Goal: Transaction & Acquisition: Purchase product/service

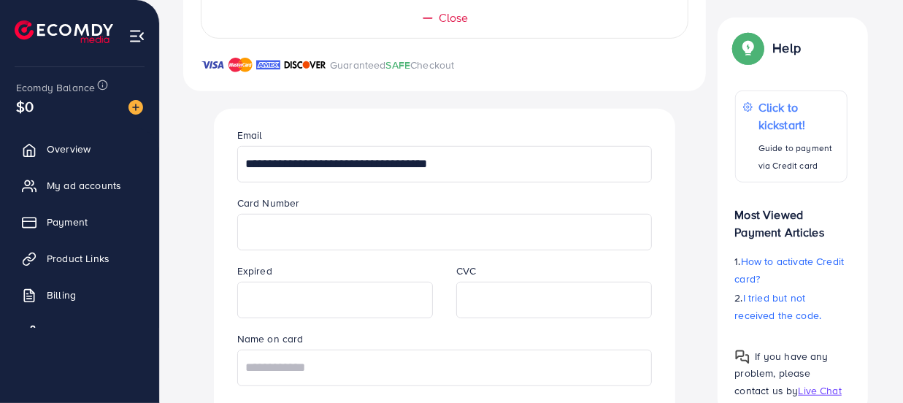
scroll to position [478, 0]
click at [381, 358] on input "text" at bounding box center [444, 368] width 415 height 37
type input "**********"
click at [200, 341] on div "**********" at bounding box center [445, 287] width 492 height 356
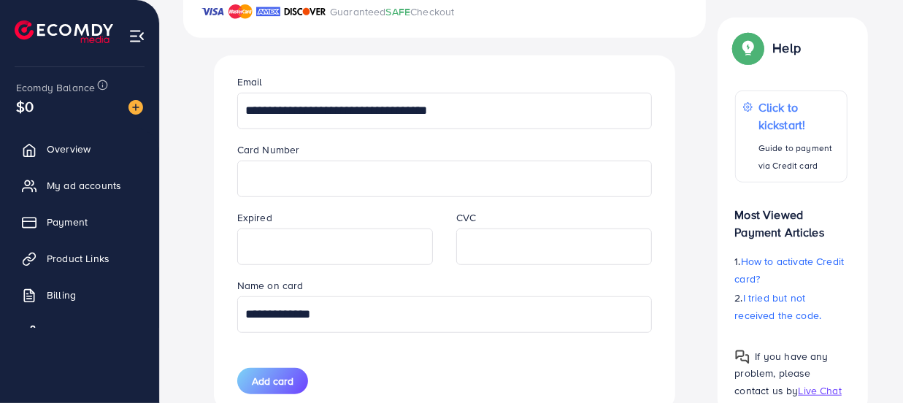
scroll to position [557, 0]
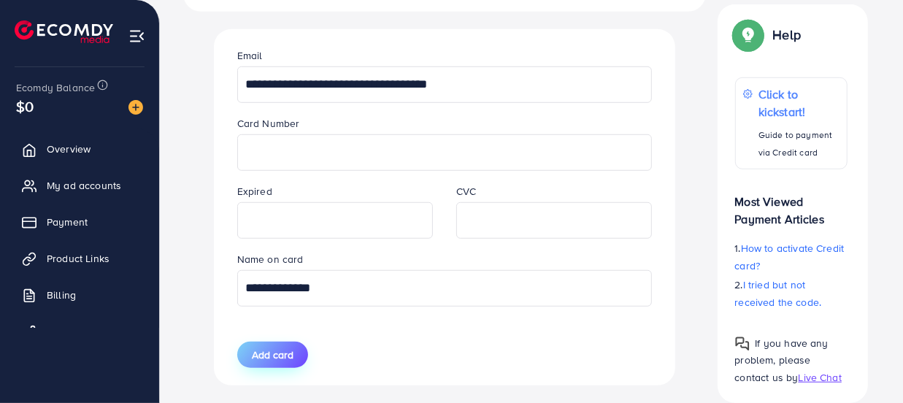
click at [273, 356] on span "Add card" at bounding box center [273, 355] width 42 height 15
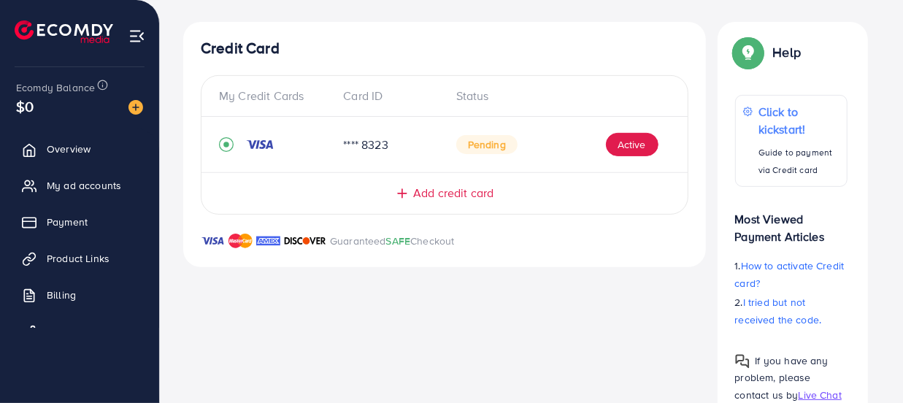
scroll to position [175, 0]
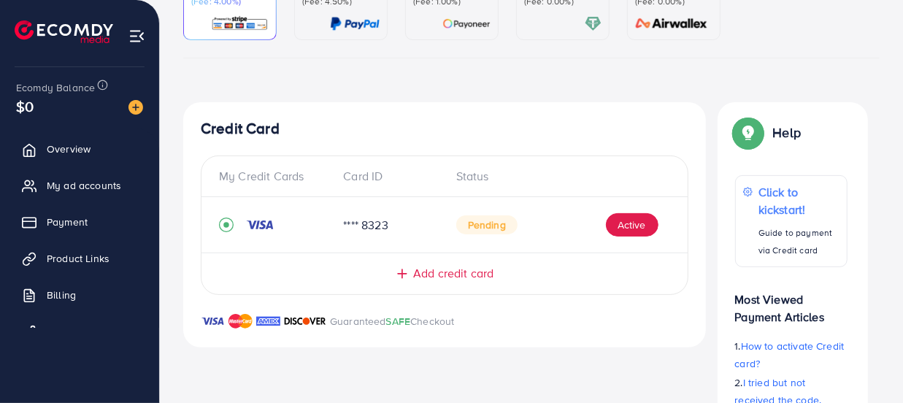
drag, startPoint x: 903, startPoint y: 120, endPoint x: 903, endPoint y: 98, distance: 21.9
click at [903, 98] on div "Back to Balance Allocation Credit Card (Fee: 4.00%) PayPal (Fee: 4.50%) Payonee…" at bounding box center [532, 175] width 744 height 700
click at [66, 223] on span "Payment" at bounding box center [70, 222] width 41 height 15
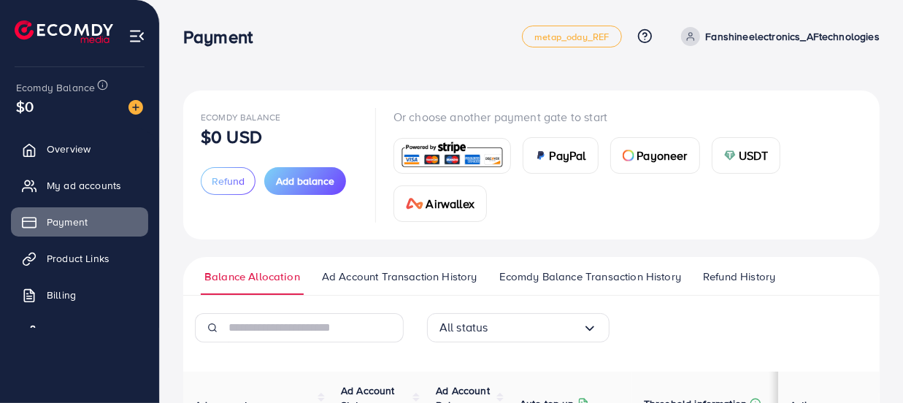
click at [439, 150] on img at bounding box center [452, 155] width 107 height 31
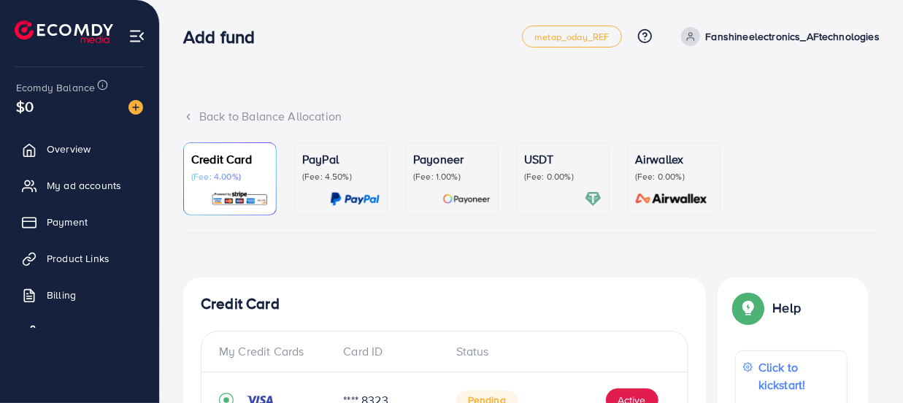
drag, startPoint x: 903, startPoint y: 156, endPoint x: 903, endPoint y: 182, distance: 25.6
click at [903, 182] on div "Back to Balance Allocation Credit Card (Fee: 4.00%) PayPal (Fee: 4.50%) Payonee…" at bounding box center [532, 350] width 744 height 700
drag, startPoint x: 903, startPoint y: 182, endPoint x: 906, endPoint y: 225, distance: 43.2
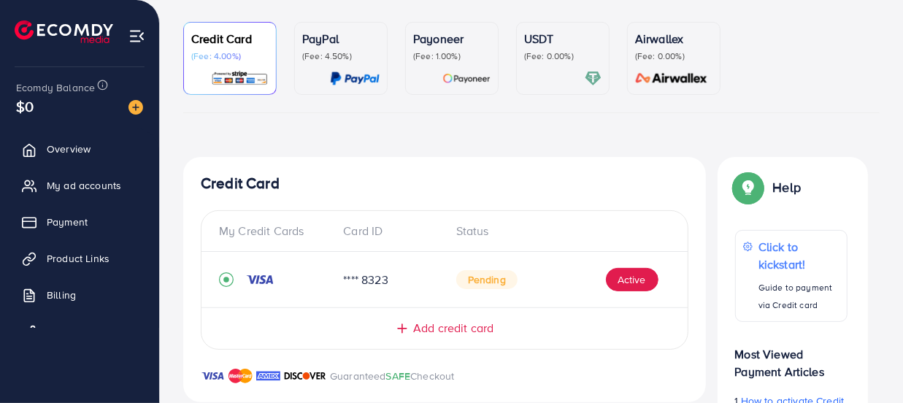
scroll to position [96, 0]
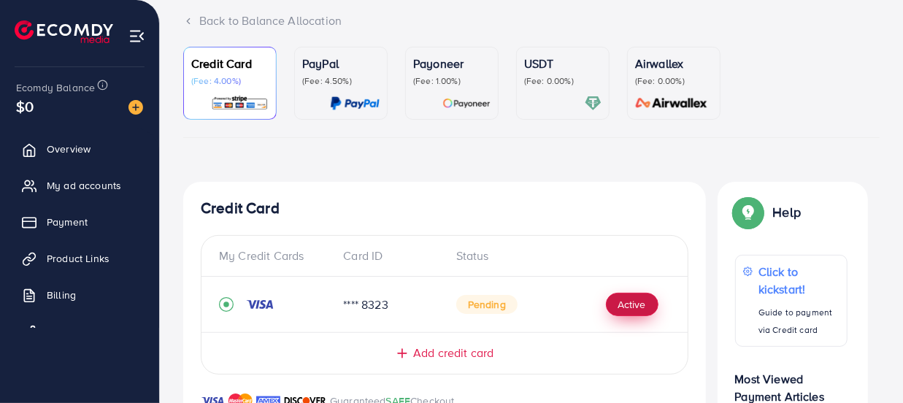
click at [638, 307] on button "Active" at bounding box center [632, 304] width 53 height 23
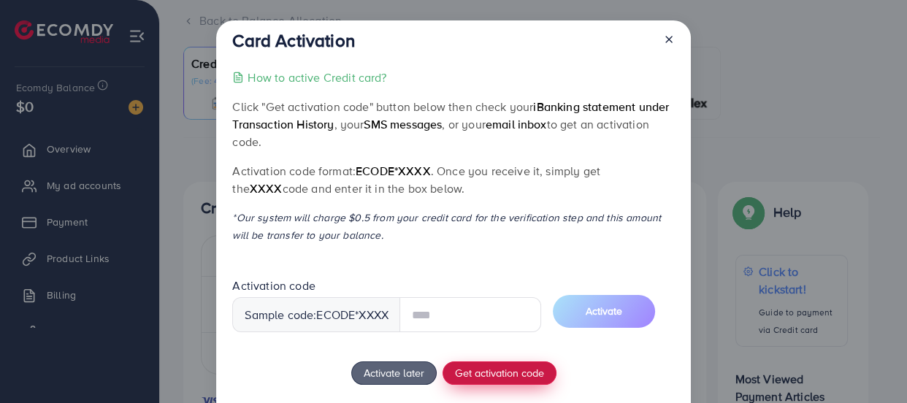
click at [496, 374] on div "How to active Credit card? Click "Get activation code" button below then check …" at bounding box center [453, 268] width 442 height 398
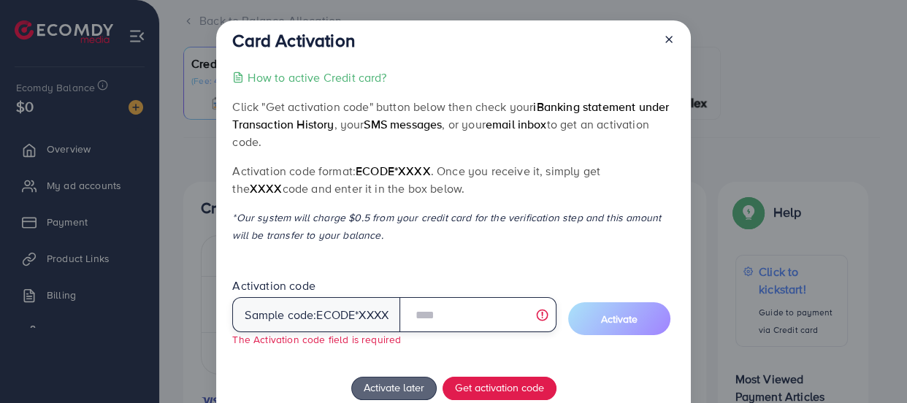
click at [457, 320] on input "text" at bounding box center [478, 314] width 157 height 35
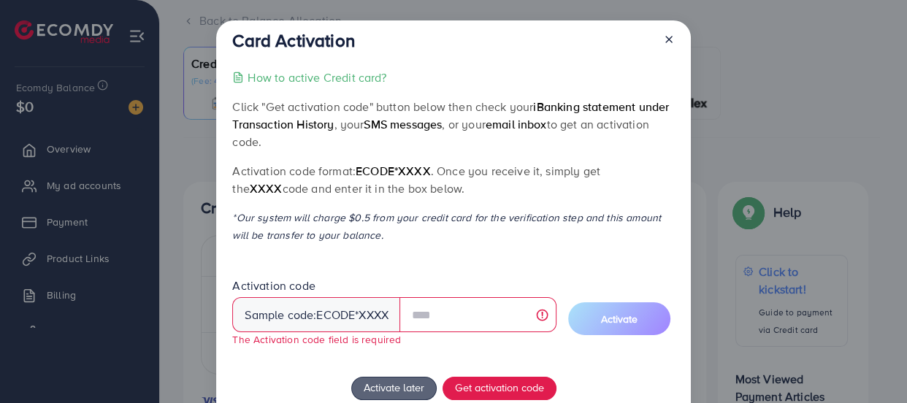
click at [667, 39] on line at bounding box center [669, 40] width 6 height 6
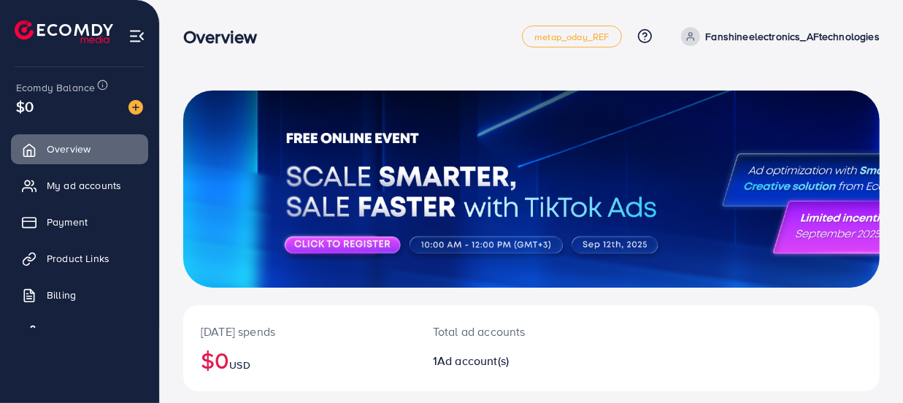
click at [135, 34] on img at bounding box center [137, 36] width 17 height 17
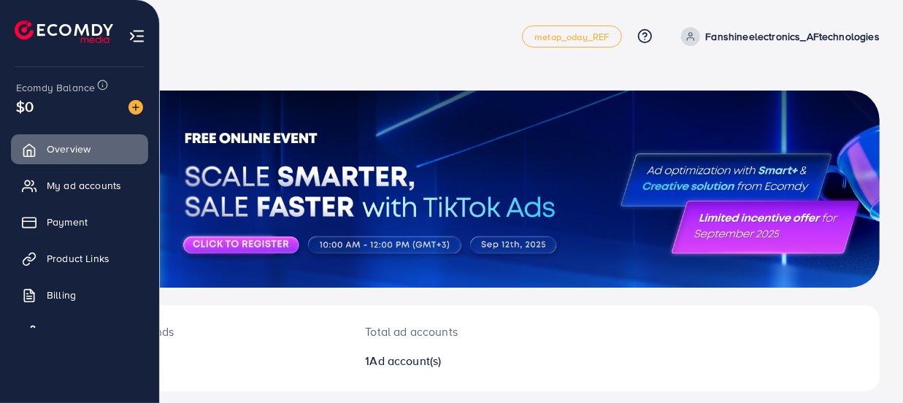
click at [137, 37] on img at bounding box center [137, 36] width 17 height 17
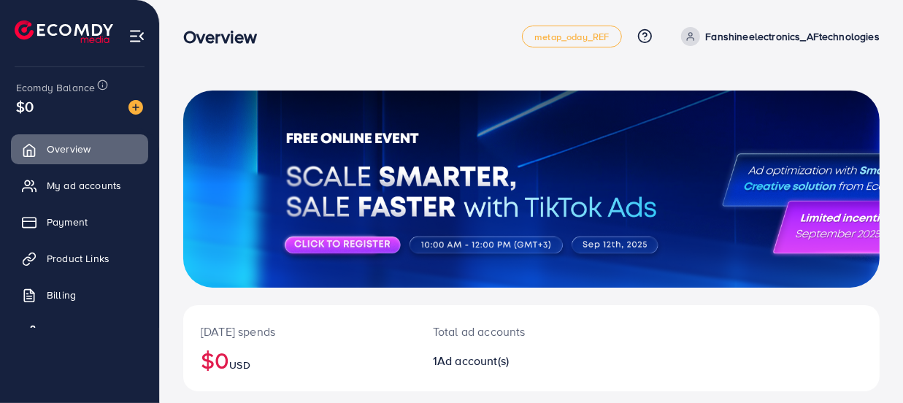
click at [700, 42] on span at bounding box center [690, 36] width 19 height 19
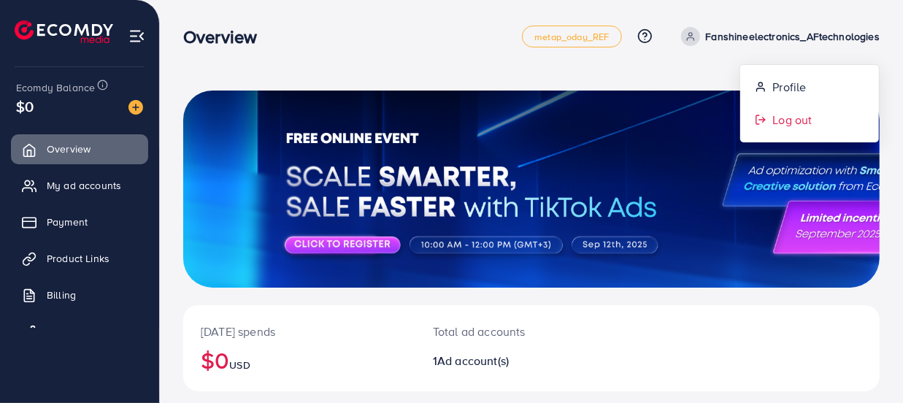
click at [789, 124] on span "Log out" at bounding box center [792, 120] width 39 height 18
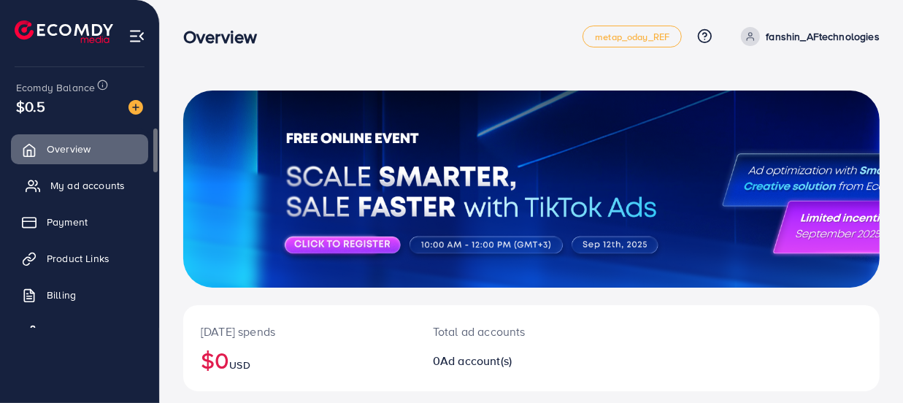
click at [70, 189] on span "My ad accounts" at bounding box center [87, 185] width 74 height 15
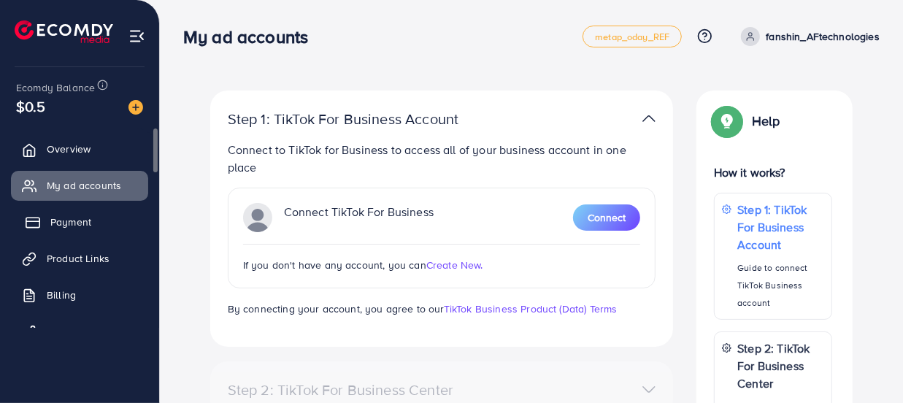
click at [63, 222] on span "Payment" at bounding box center [70, 222] width 41 height 15
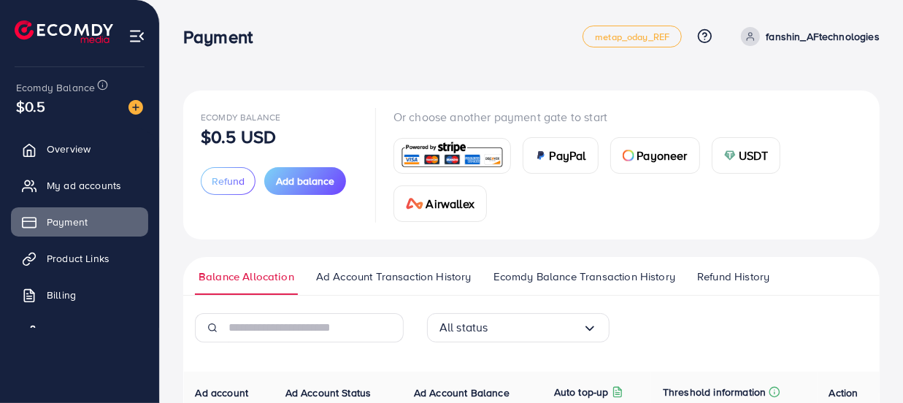
click at [486, 156] on img at bounding box center [452, 155] width 107 height 31
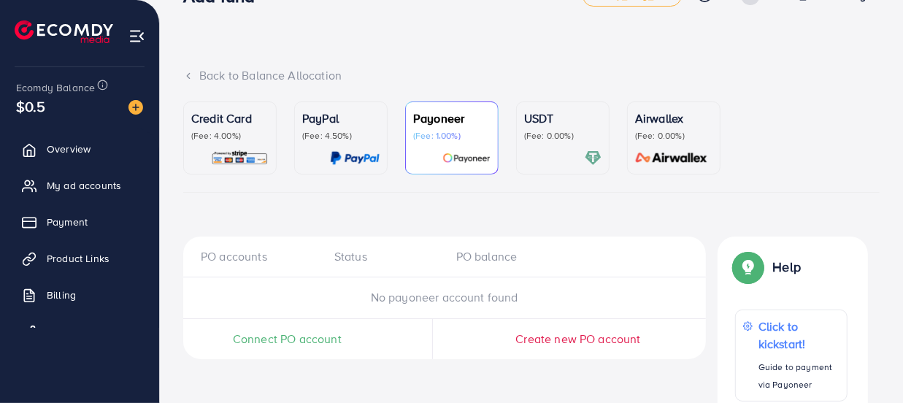
scroll to position [158, 0]
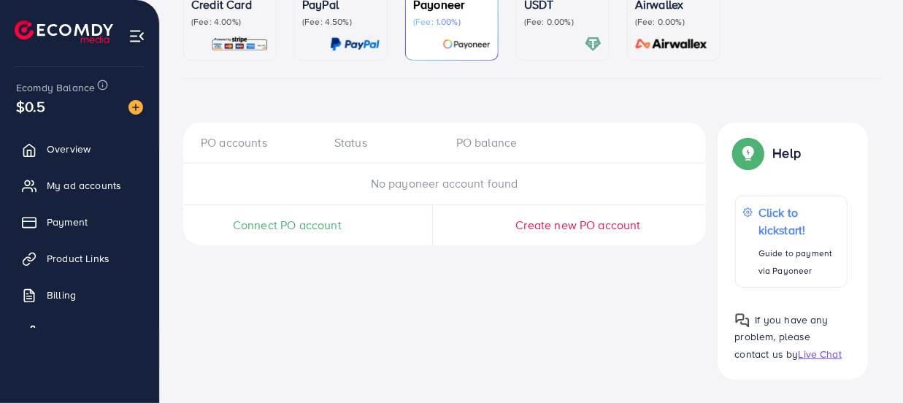
drag, startPoint x: 638, startPoint y: 43, endPoint x: 247, endPoint y: 82, distance: 392.7
click at [247, 82] on div "Credit Card (Fee: 4.00%) PayPal (Fee: 4.50%) Payoneer (Fee: 1.00%) USDT (Fee: 0…" at bounding box center [531, 184] width 697 height 392
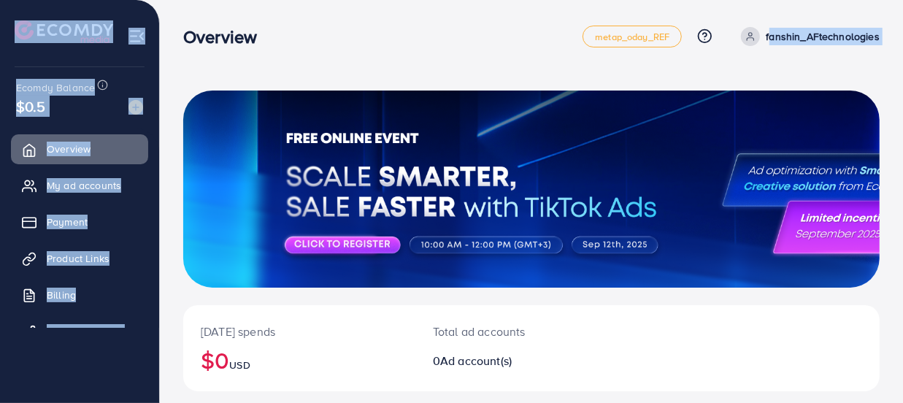
drag, startPoint x: 0, startPoint y: 0, endPoint x: 906, endPoint y: 67, distance: 908.2
click at [903, 67] on html "Overview metap_oday_REF Help Center Contact Support Plans and Pricing Term and …" at bounding box center [451, 201] width 903 height 403
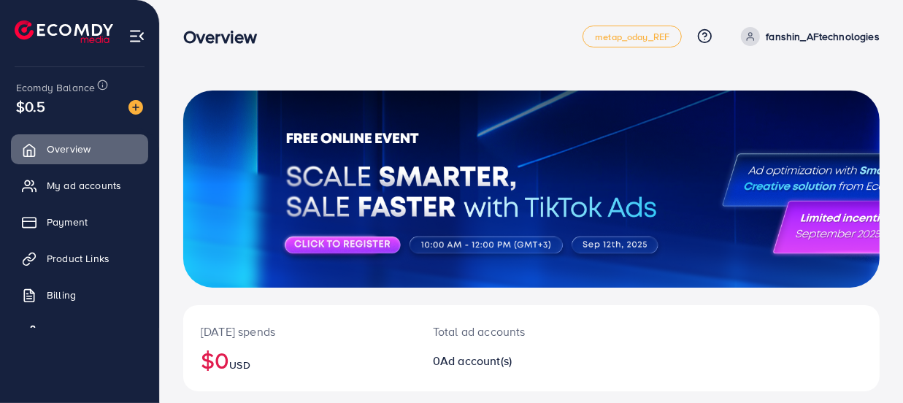
click at [529, 29] on div "Overview" at bounding box center [383, 36] width 400 height 21
click at [818, 39] on p "fanshin_AFtechnologies" at bounding box center [823, 37] width 114 height 18
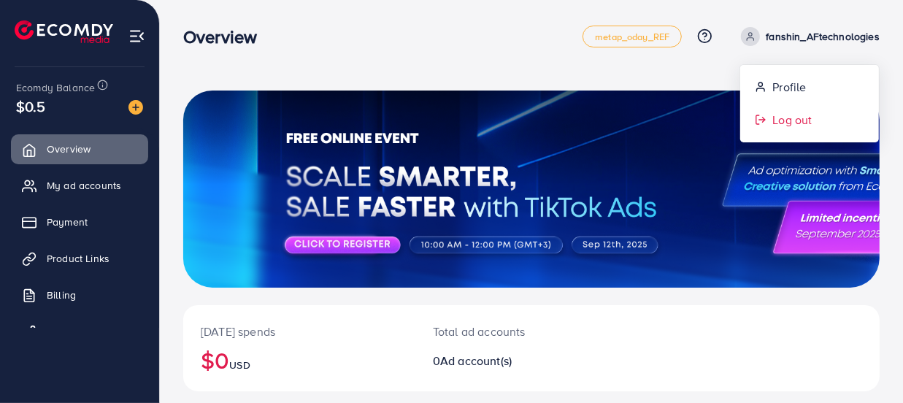
click at [803, 119] on span "Log out" at bounding box center [792, 120] width 39 height 18
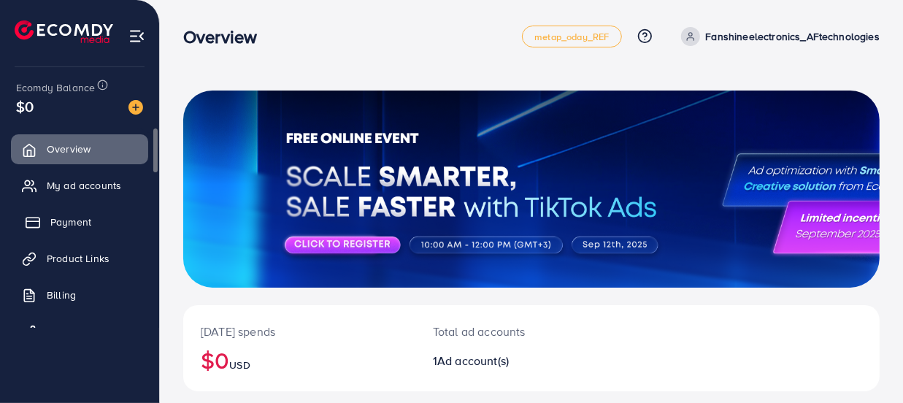
click at [74, 225] on span "Payment" at bounding box center [70, 222] width 41 height 15
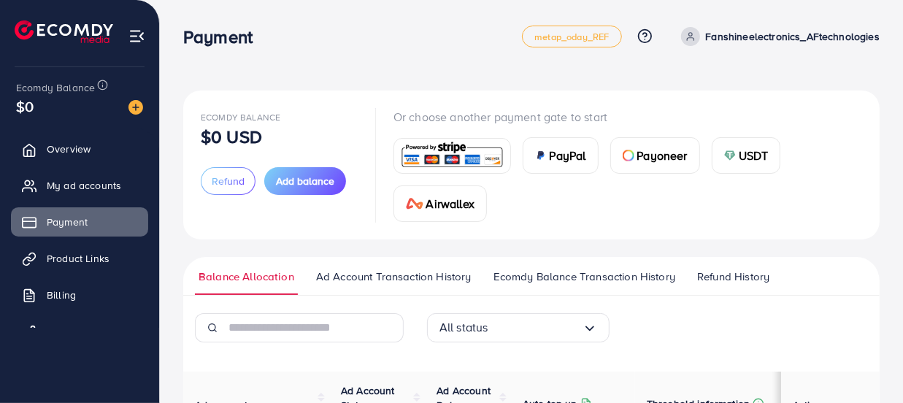
click at [446, 164] on img at bounding box center [452, 155] width 107 height 31
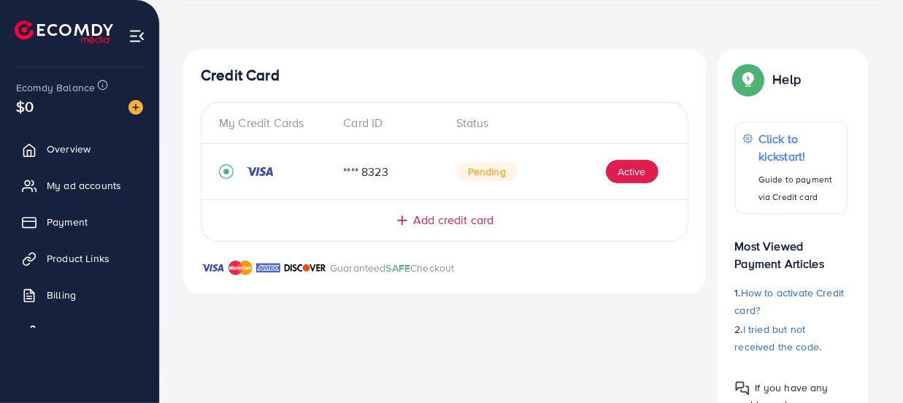
scroll to position [235, 0]
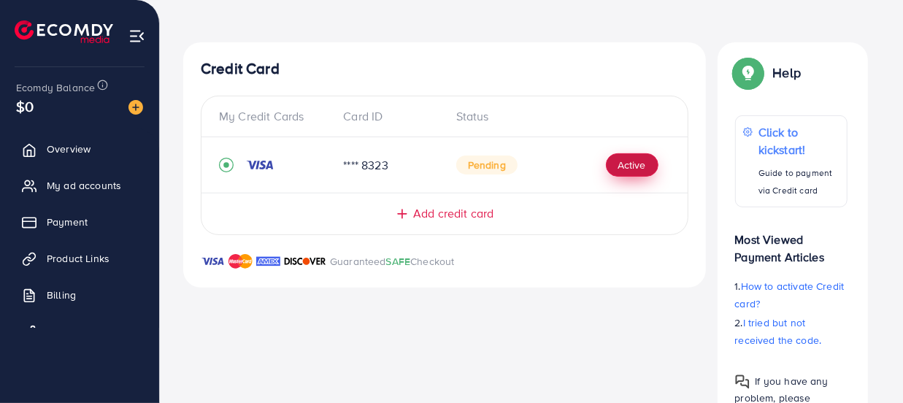
click at [630, 170] on button "Active" at bounding box center [632, 164] width 53 height 23
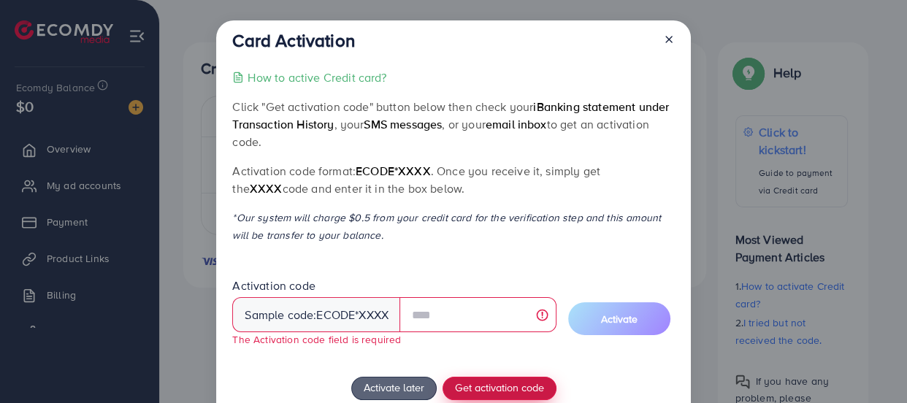
click at [498, 367] on div "How to active Credit card? Click "Get activation code" button below then check …" at bounding box center [453, 275] width 442 height 413
click at [506, 391] on span "Get activation code" at bounding box center [499, 387] width 89 height 15
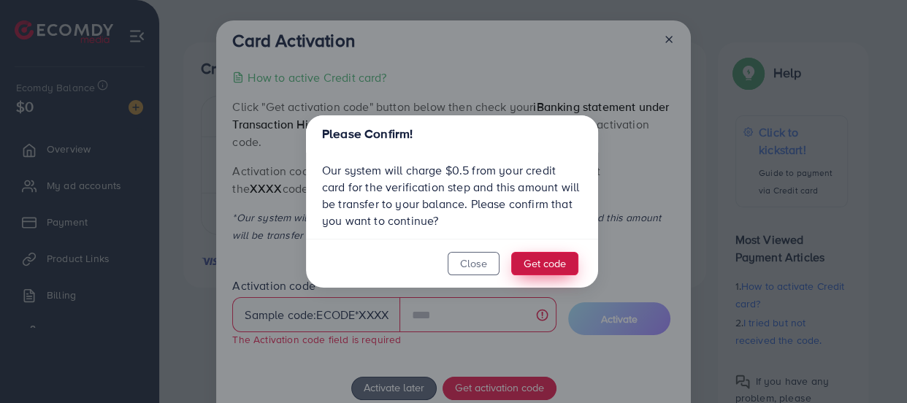
click at [534, 259] on button "Get code" at bounding box center [544, 263] width 67 height 23
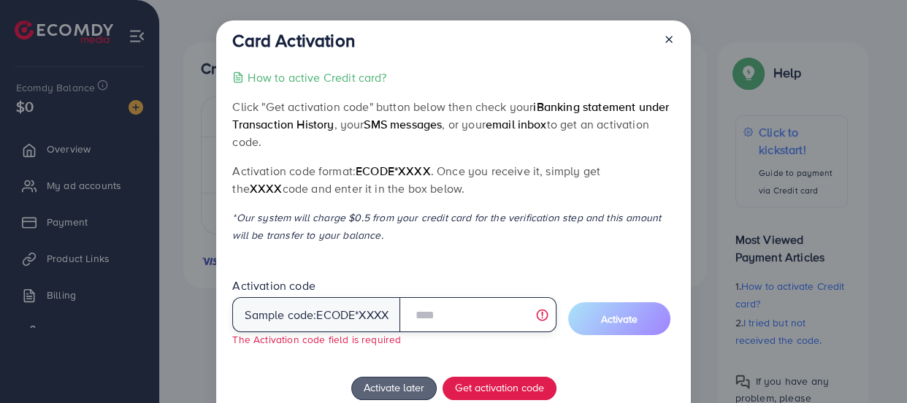
click at [486, 316] on input "text" at bounding box center [478, 314] width 157 height 35
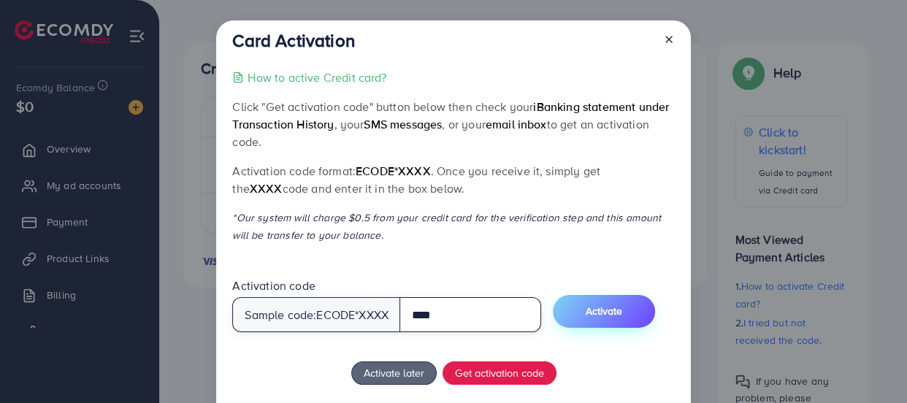
type input "****"
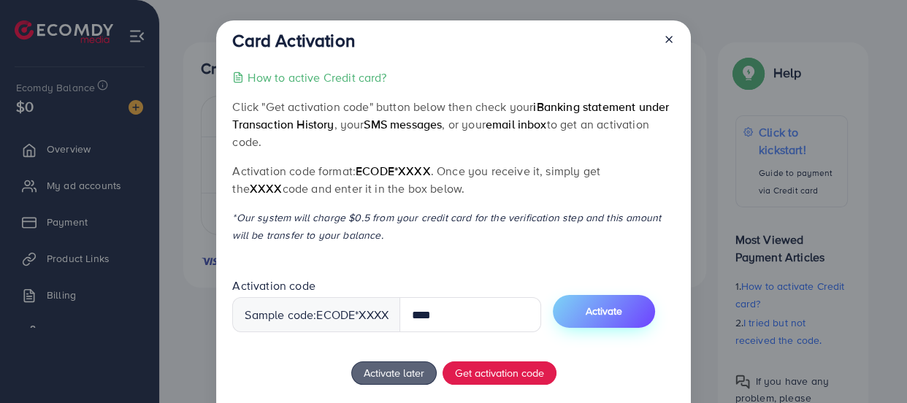
click at [645, 316] on button "Activate" at bounding box center [604, 311] width 102 height 33
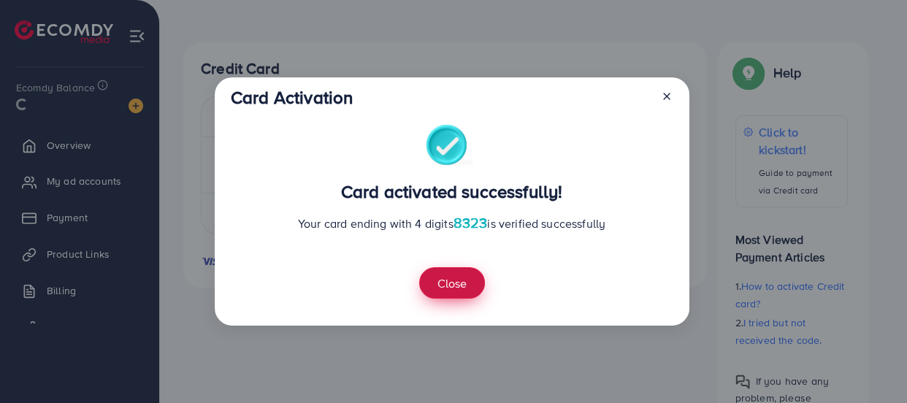
click at [455, 291] on button "Close" at bounding box center [452, 282] width 66 height 31
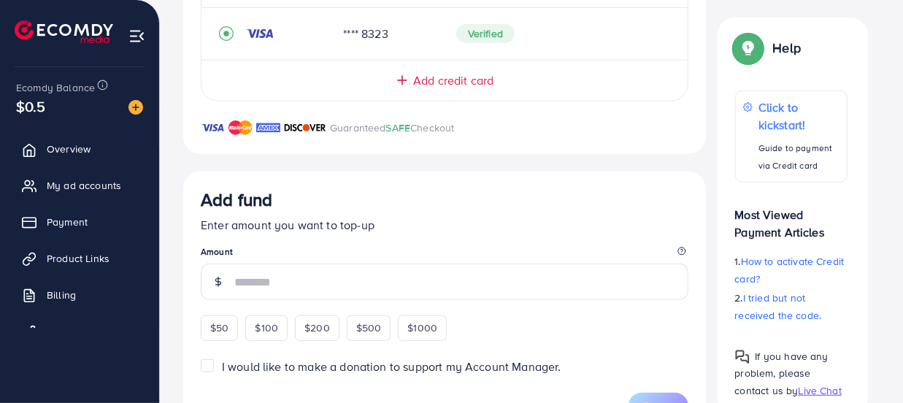
scroll to position [366, 0]
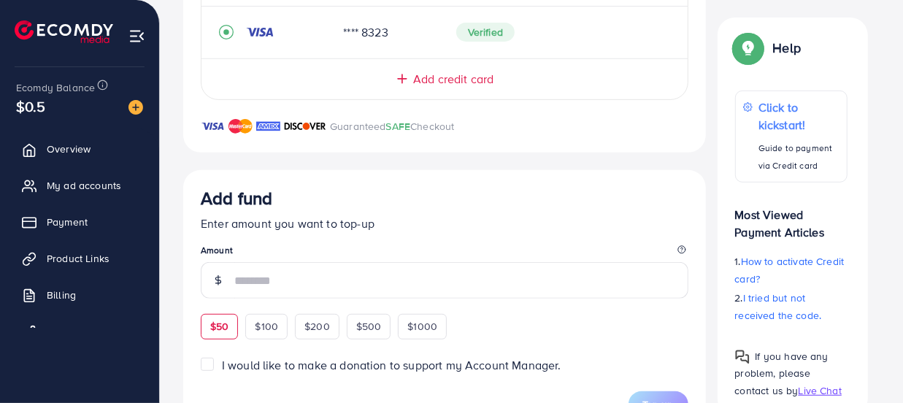
click at [221, 330] on div "$50" at bounding box center [219, 326] width 37 height 25
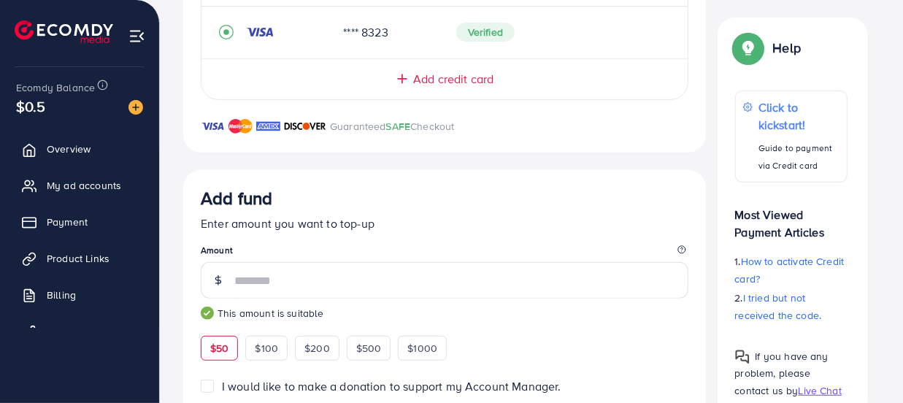
type input "**"
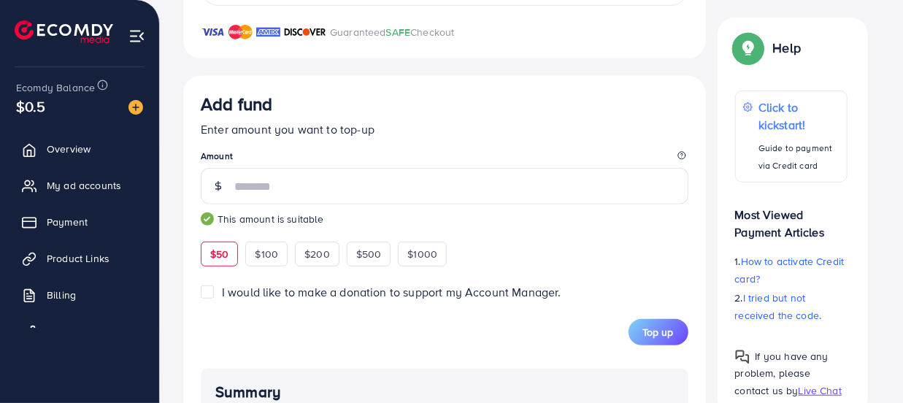
scroll to position [478, 0]
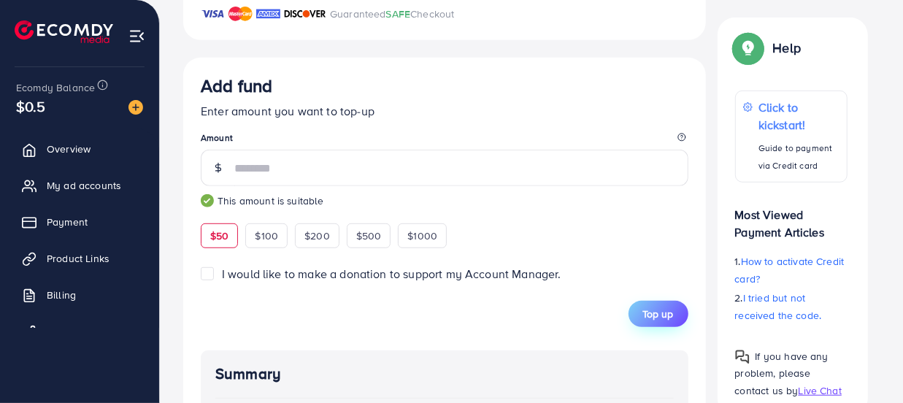
click at [649, 313] on span "Top up" at bounding box center [658, 314] width 31 height 15
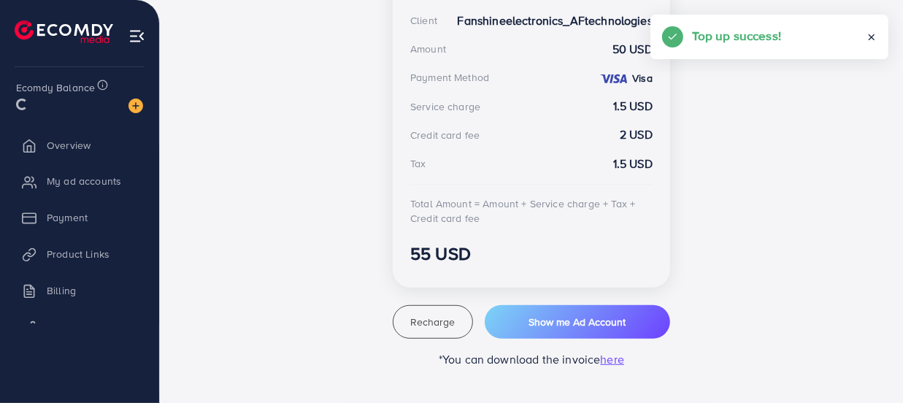
scroll to position [469, 0]
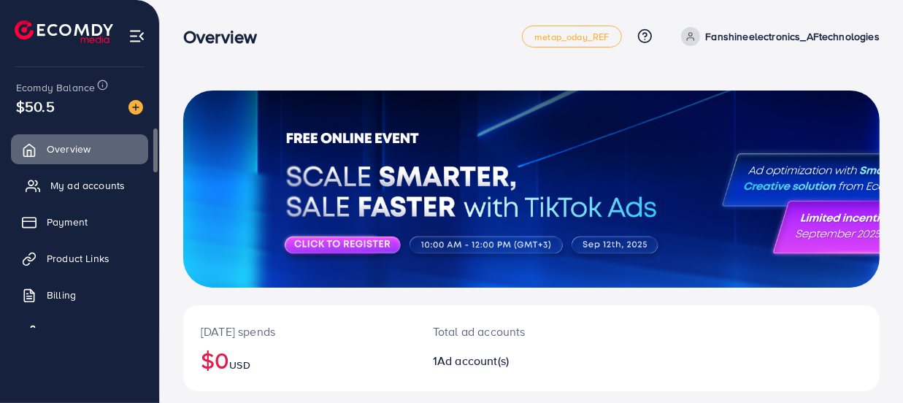
click at [89, 183] on span "My ad accounts" at bounding box center [87, 185] width 74 height 15
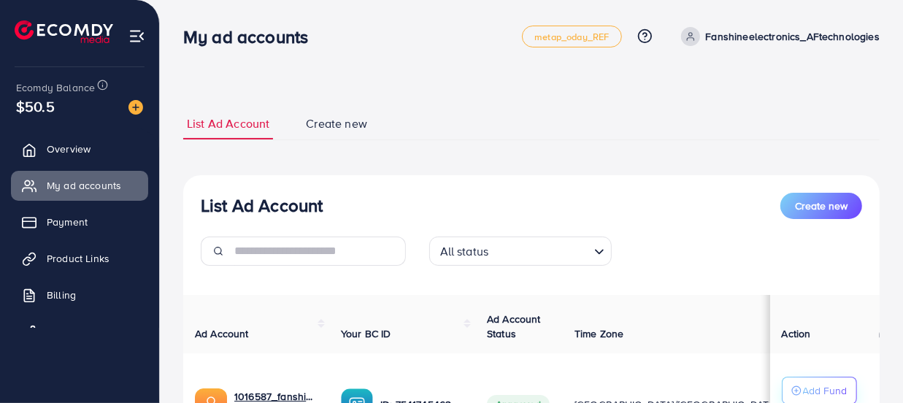
click at [819, 387] on p "Add Fund" at bounding box center [825, 391] width 45 height 18
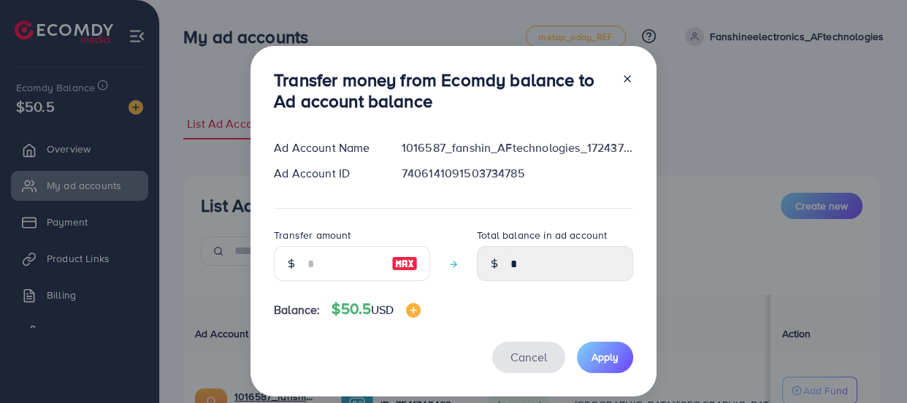
click at [514, 361] on span "Cancel" at bounding box center [529, 357] width 37 height 16
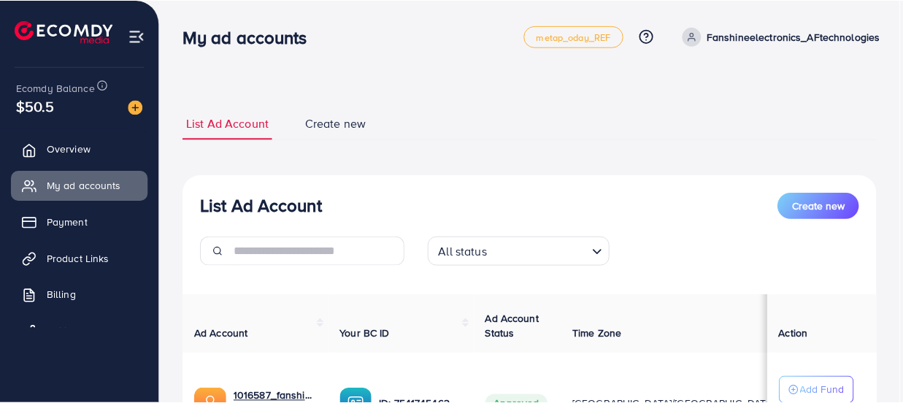
scroll to position [1, 0]
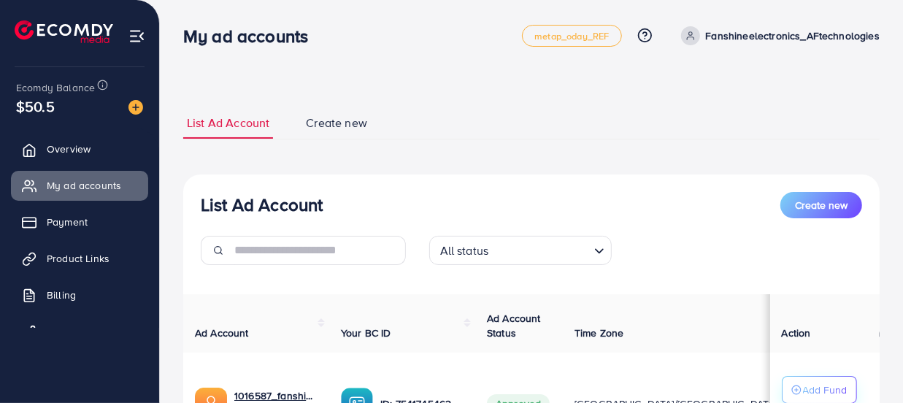
click at [819, 389] on p "Add Fund" at bounding box center [825, 390] width 45 height 18
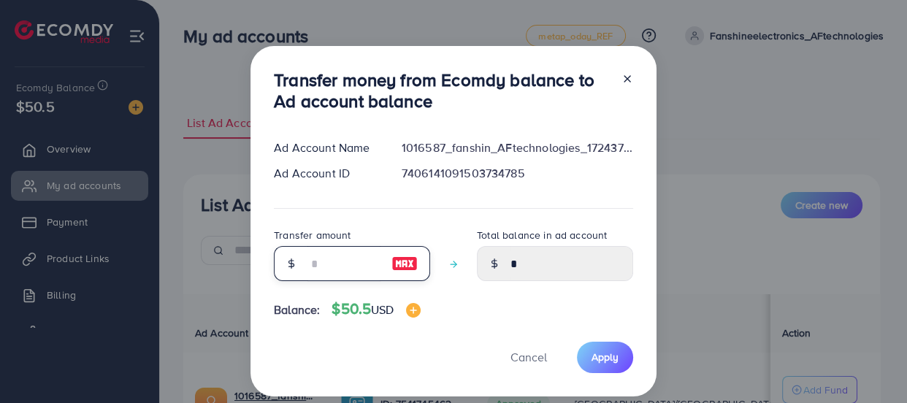
click at [353, 264] on input "number" at bounding box center [343, 263] width 73 height 35
type input "*"
type input "****"
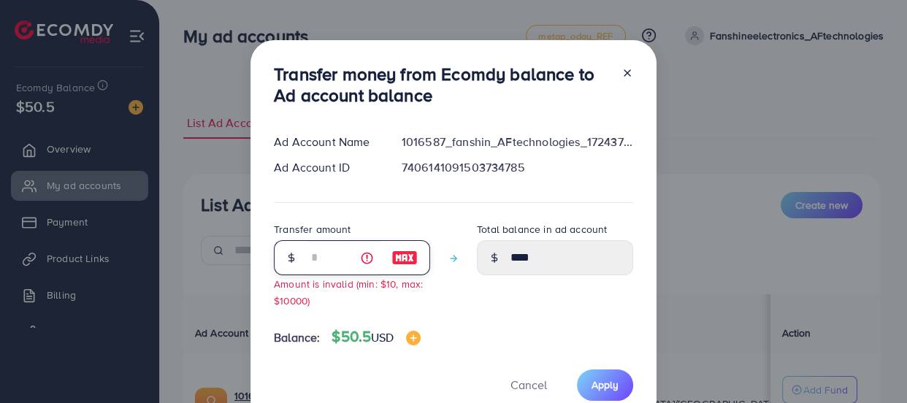
type input "**"
type input "*****"
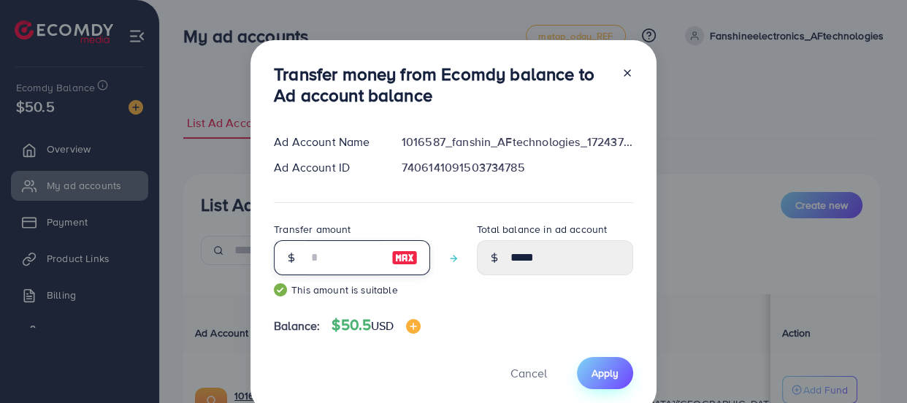
type input "**"
click at [600, 367] on span "Apply" at bounding box center [605, 373] width 27 height 15
